Goal: Information Seeking & Learning: Learn about a topic

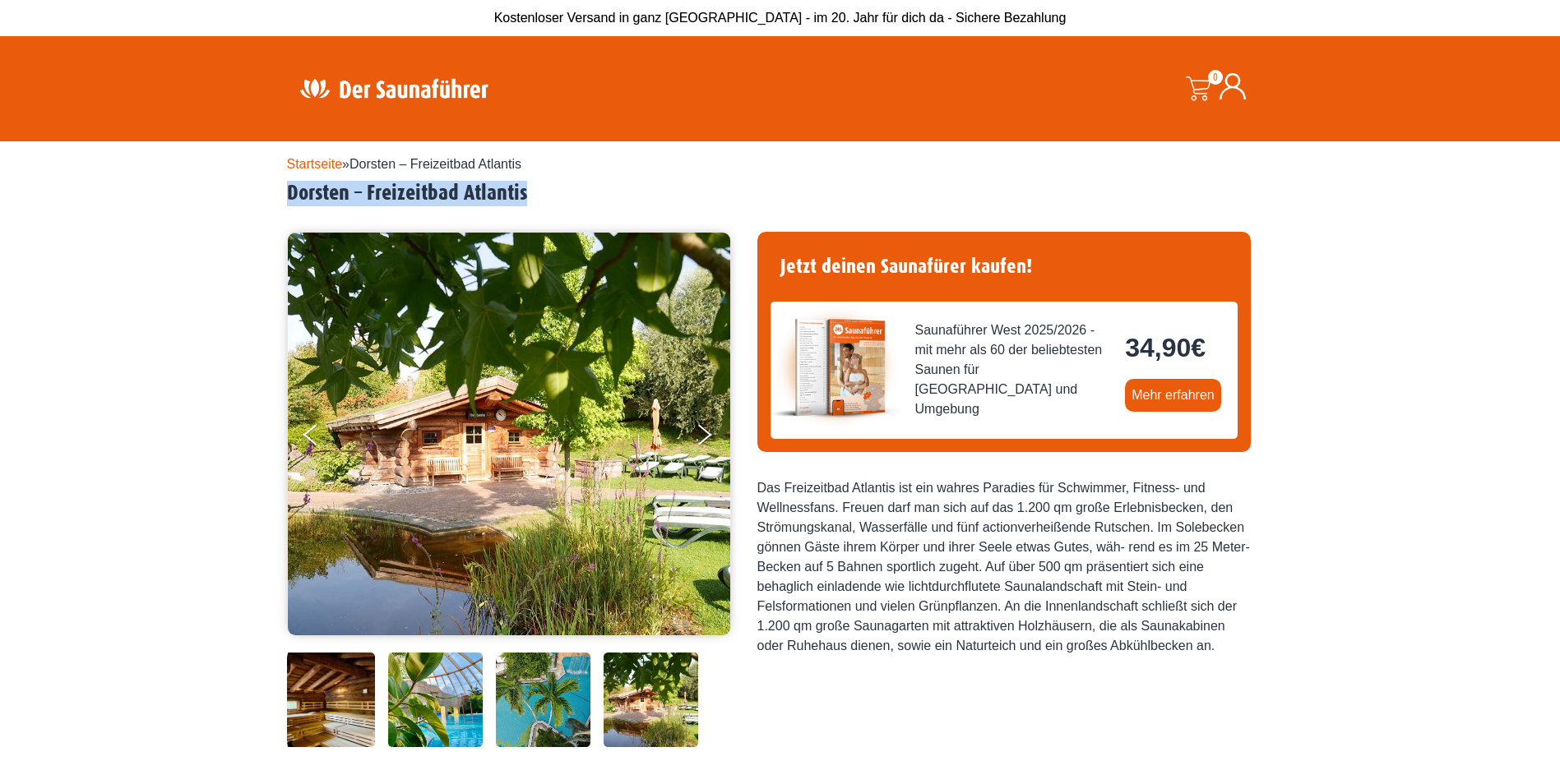
click at [456, 712] on img at bounding box center [435, 699] width 94 height 94
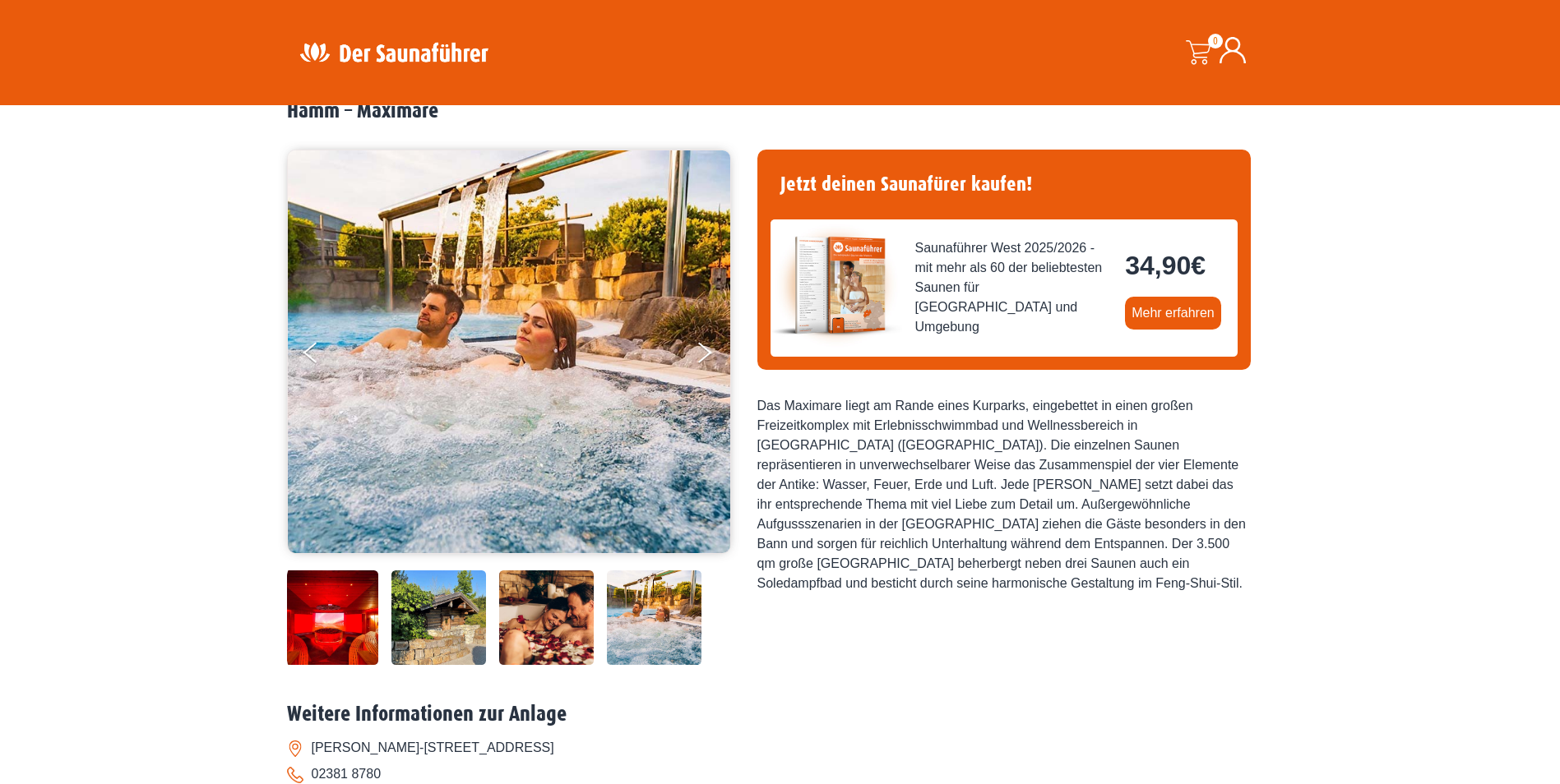
scroll to position [165, 0]
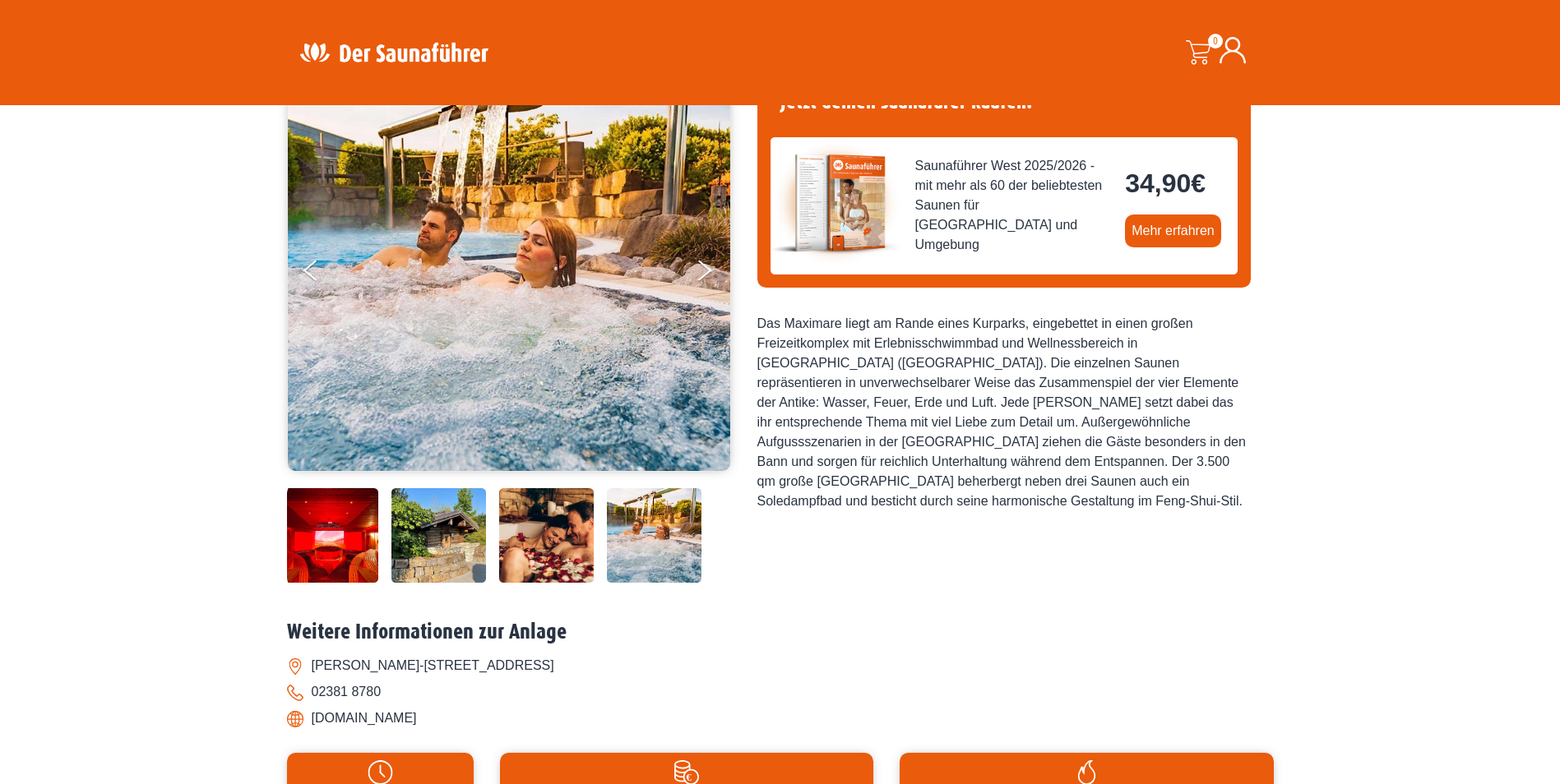
click at [334, 540] on img at bounding box center [331, 535] width 94 height 94
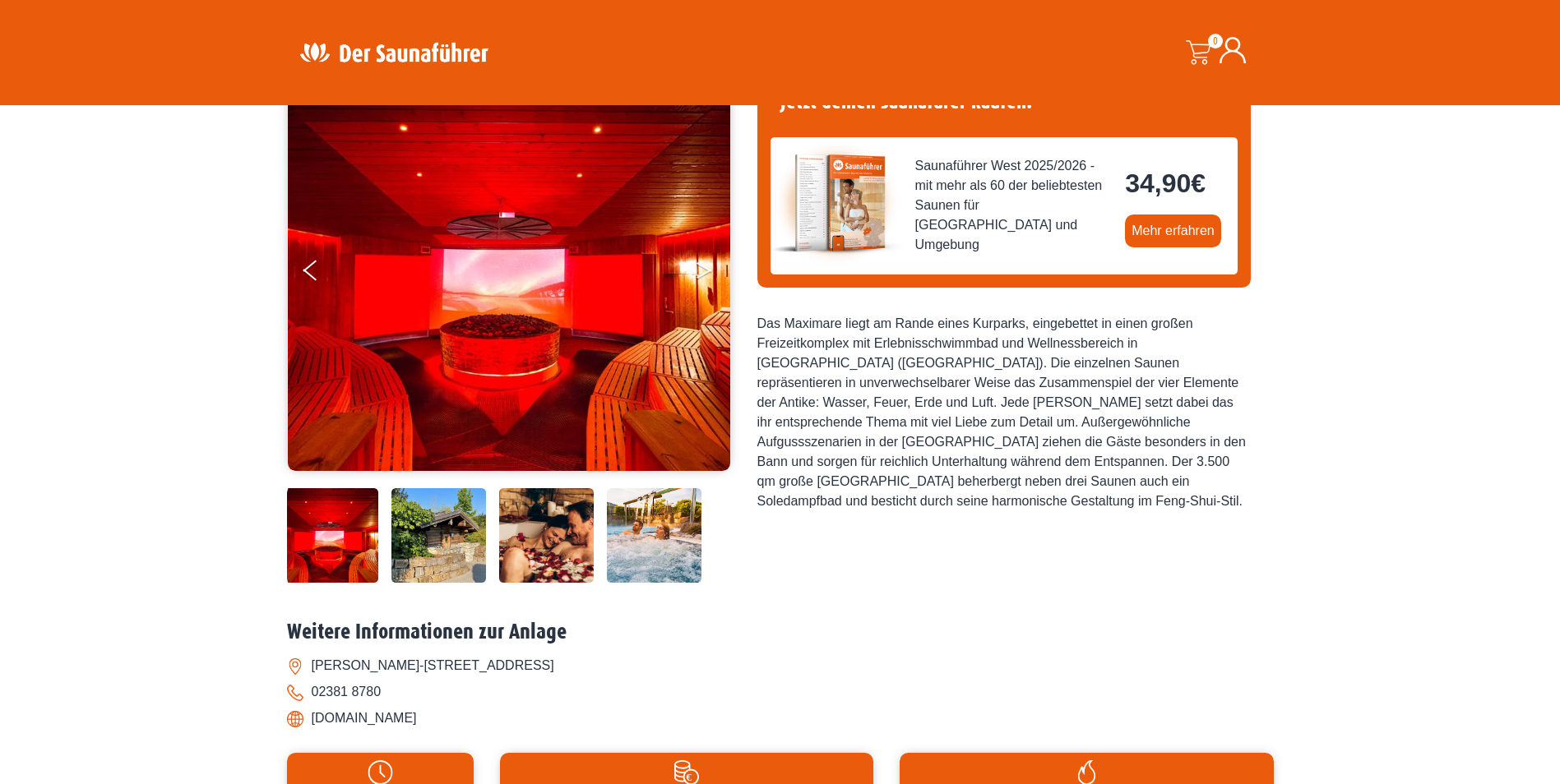
click at [712, 277] on button "Next" at bounding box center [716, 273] width 41 height 41
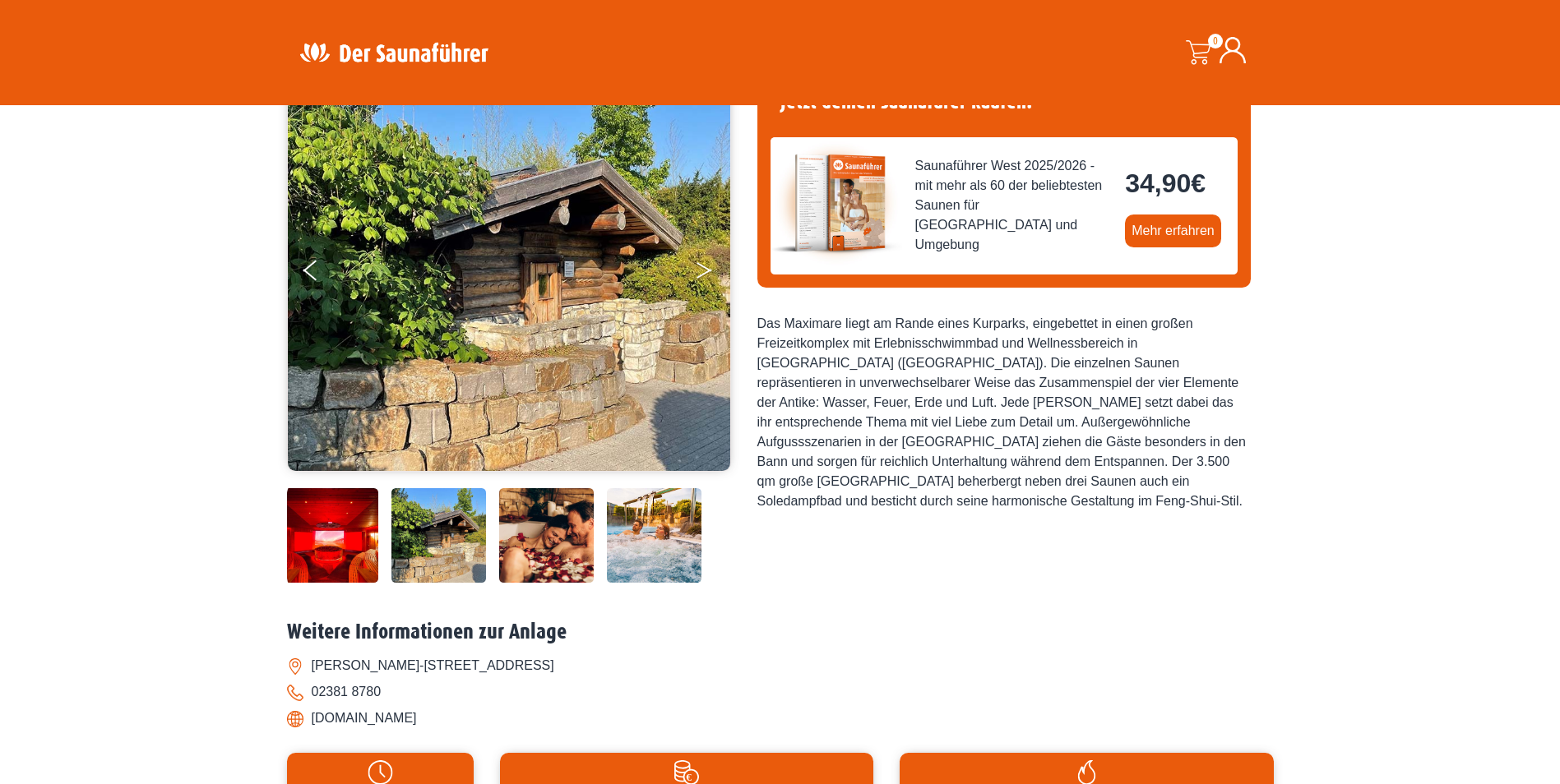
click at [713, 276] on button "Next" at bounding box center [716, 273] width 41 height 41
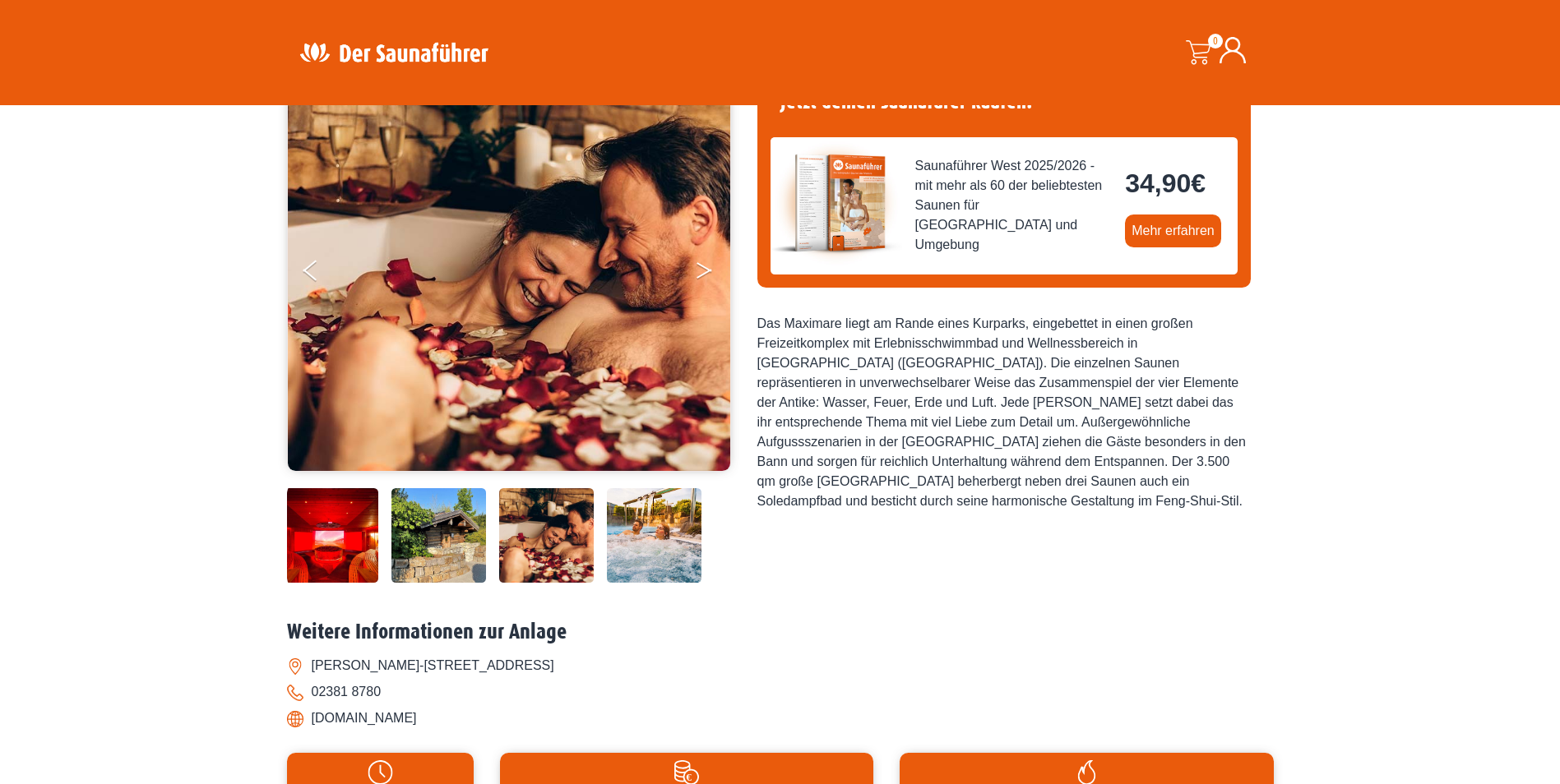
click at [713, 276] on button "Next" at bounding box center [716, 273] width 41 height 41
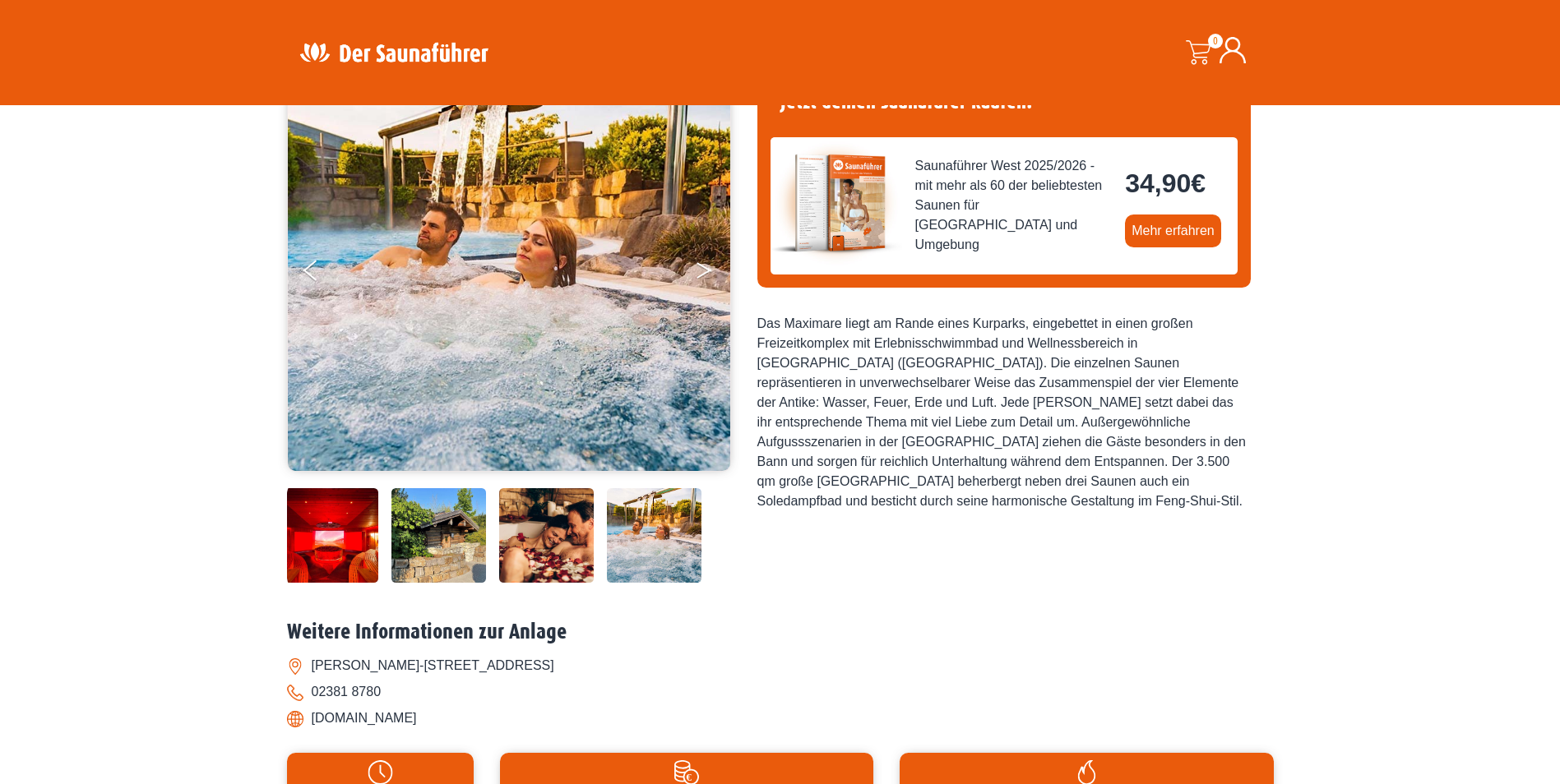
click at [713, 276] on button "Next" at bounding box center [716, 273] width 41 height 41
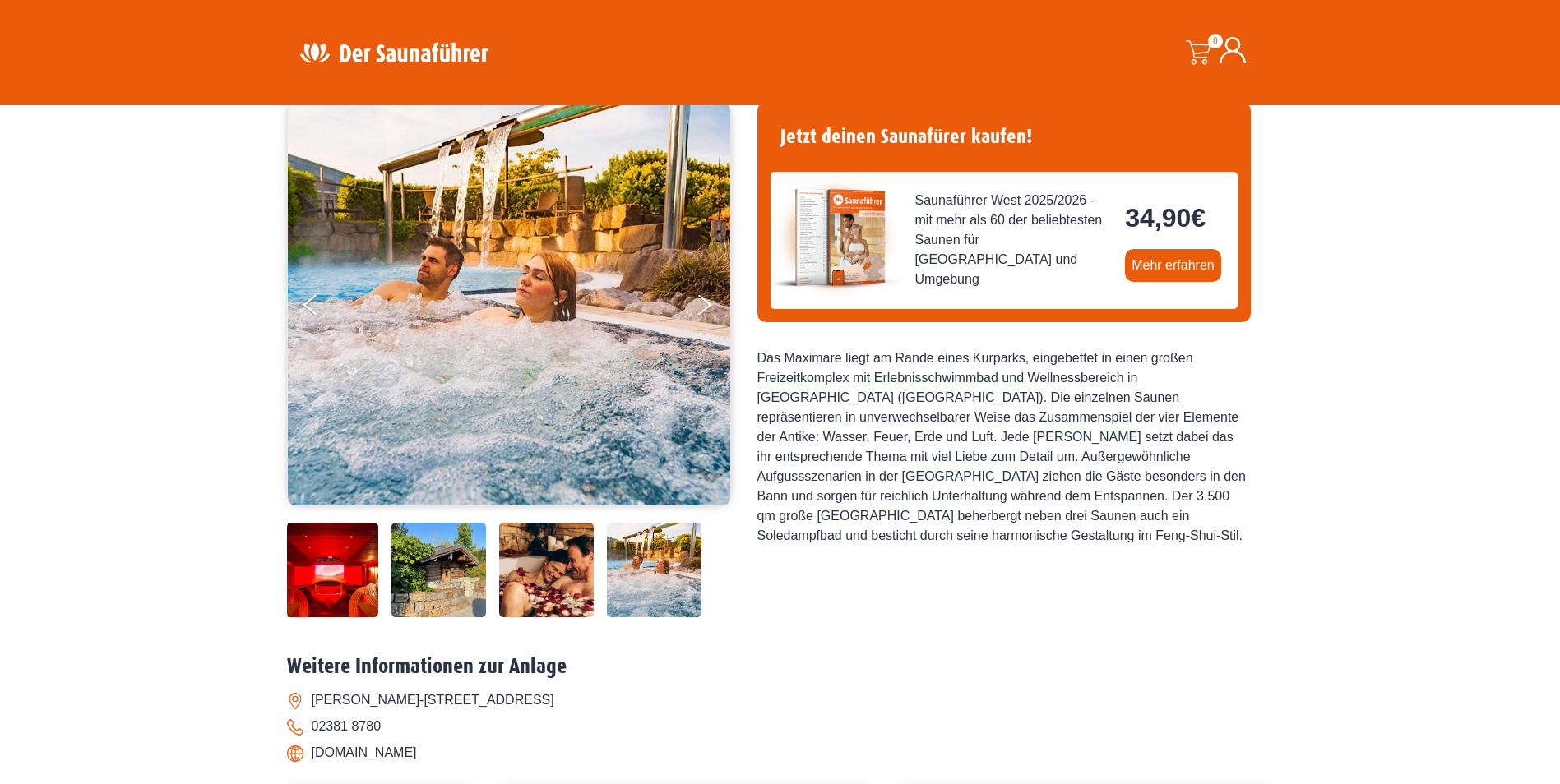
scroll to position [0, 0]
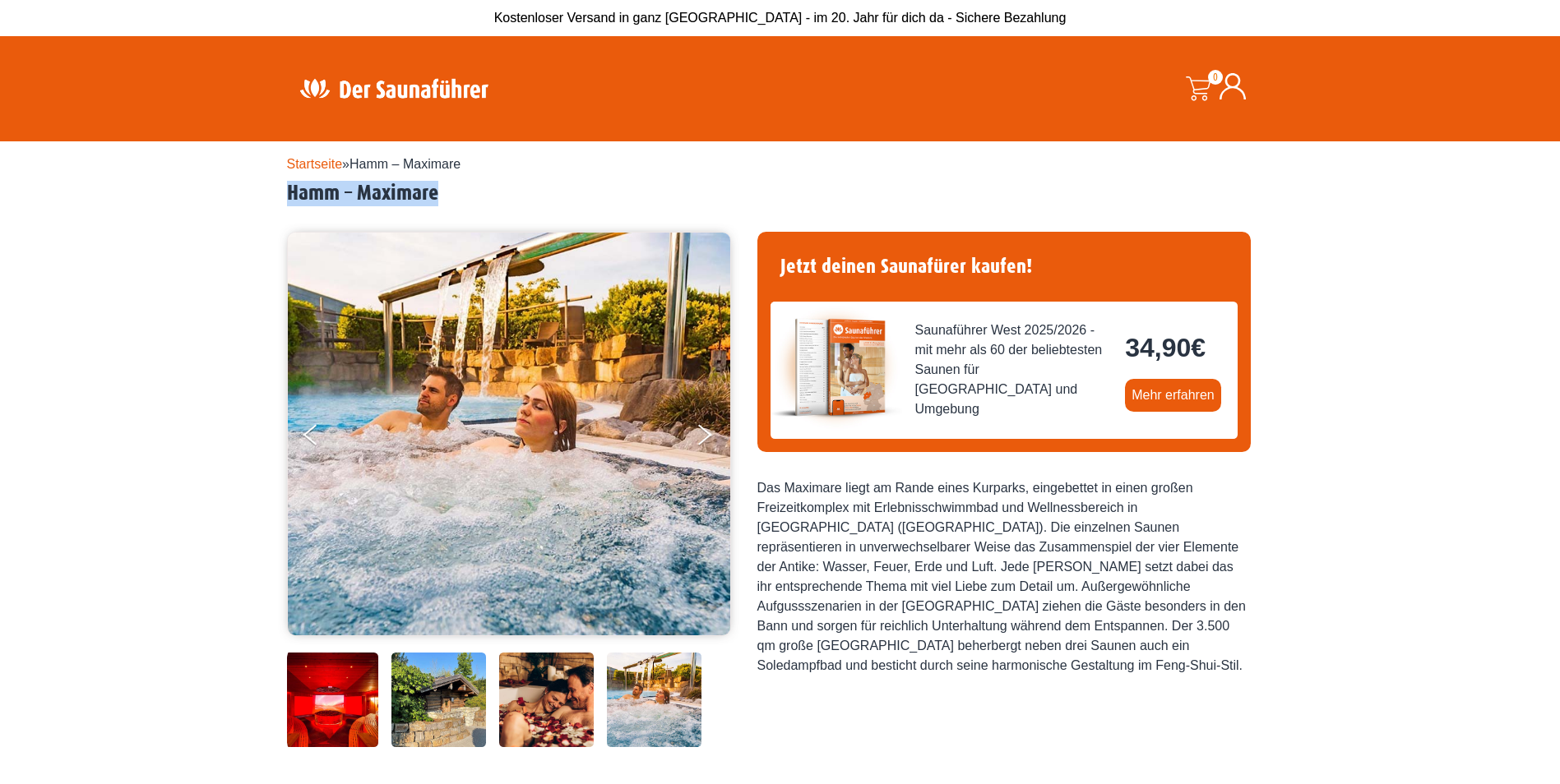
drag, startPoint x: 290, startPoint y: 189, endPoint x: 469, endPoint y: 185, distance: 179.0
click at [469, 185] on h2 "Hamm – Maximare" at bounding box center [781, 193] width 987 height 26
copy h2 "Hamm – Maximare"
